Goal: Find specific page/section: Find specific page/section

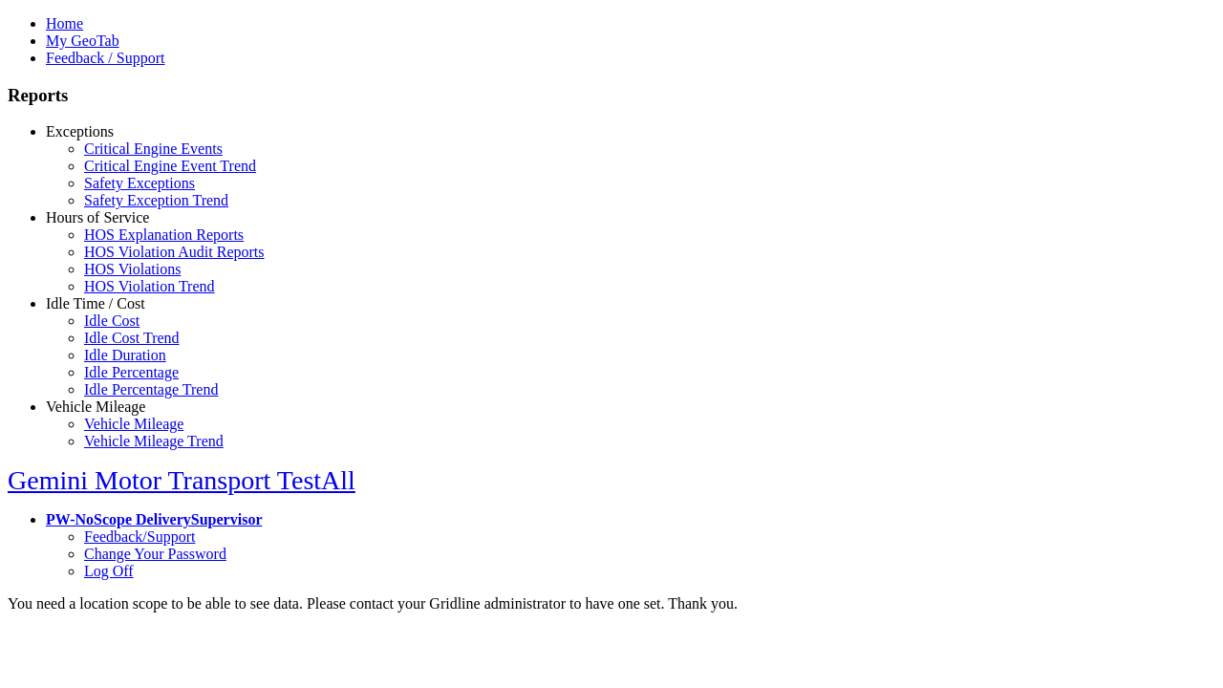
click at [110, 140] on link "Exceptions" at bounding box center [80, 131] width 68 height 16
click at [124, 191] on link "Safety Exceptions" at bounding box center [139, 183] width 111 height 16
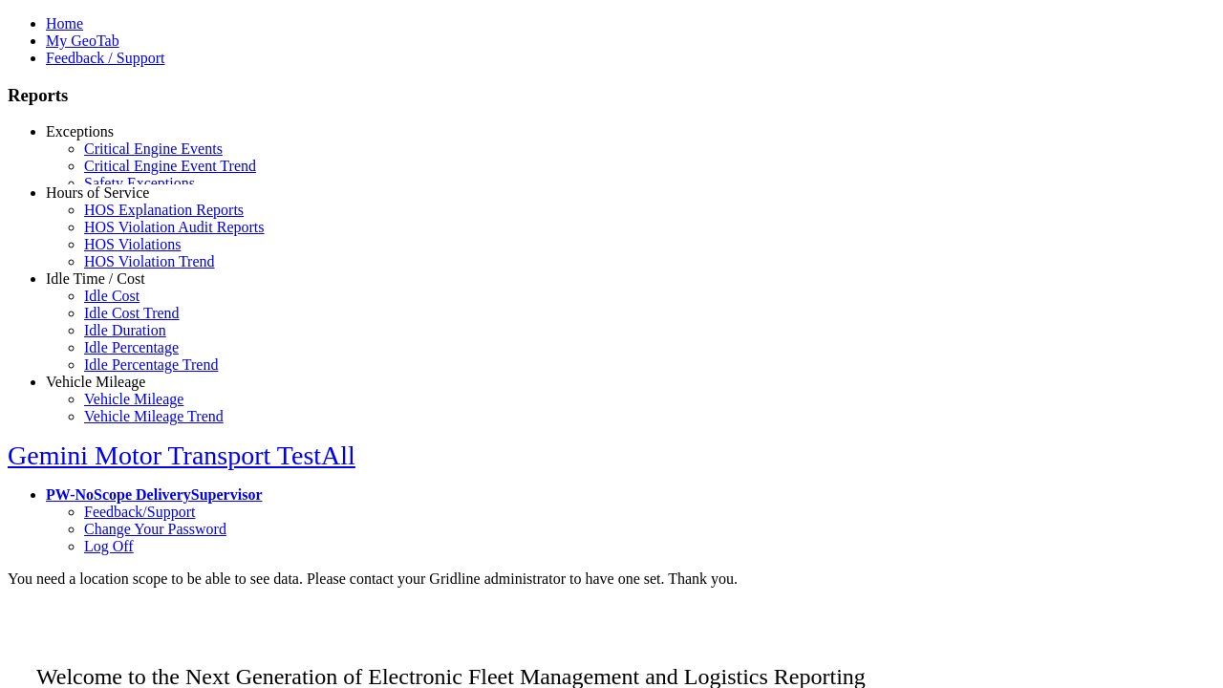
scroll to position [12, 0]
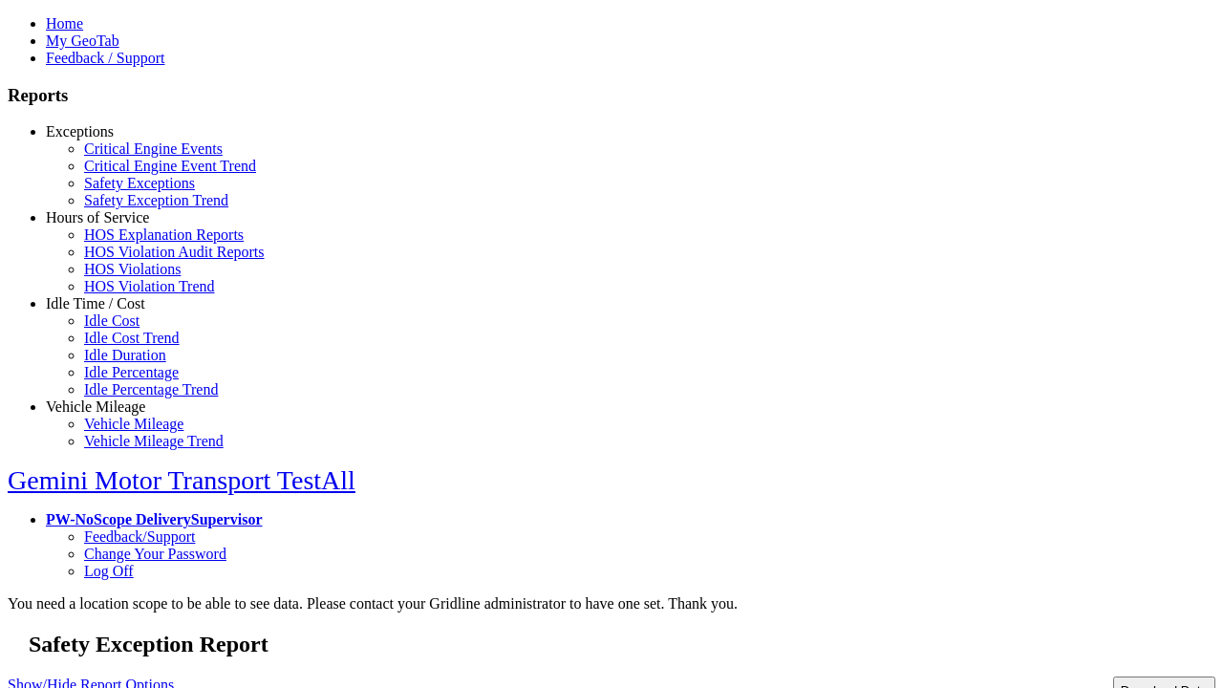
type input "**********"
